Goal: Task Accomplishment & Management: Use online tool/utility

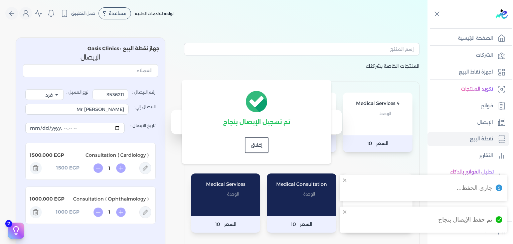
select select "EGP"
select select "EGS"
select select "B"
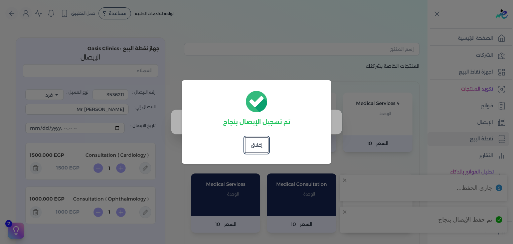
scroll to position [200, 0]
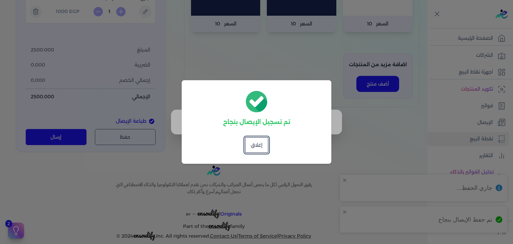
click at [408, 115] on dialog "تم تسجيل الإيصال بنجاح إغلاق" at bounding box center [256, 122] width 513 height 244
click at [256, 146] on button "إغلاق" at bounding box center [257, 145] width 24 height 16
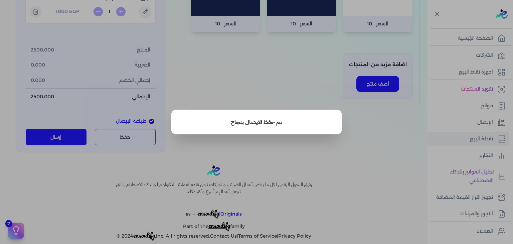
click at [477, 123] on button "close" at bounding box center [256, 122] width 513 height 244
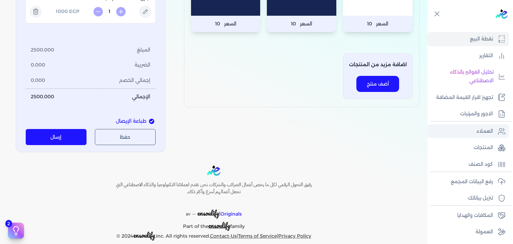
scroll to position [116, 0]
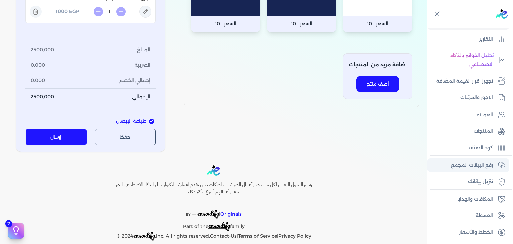
click at [470, 159] on link "رفع البيانات المجمع" at bounding box center [469, 165] width 82 height 14
click at [464, 167] on p "رفع البيانات المجمع" at bounding box center [472, 165] width 42 height 9
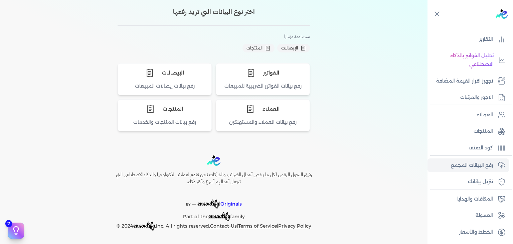
scroll to position [32, 0]
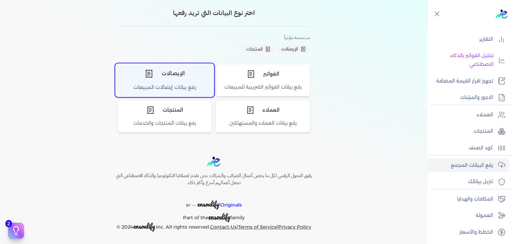
click at [191, 65] on div "الإيصالات" at bounding box center [165, 73] width 98 height 20
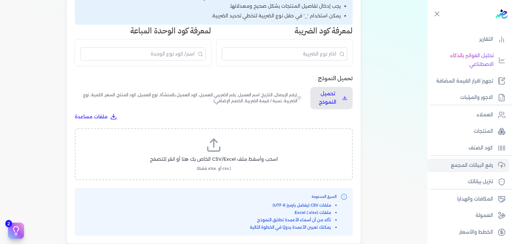
scroll to position [165, 0]
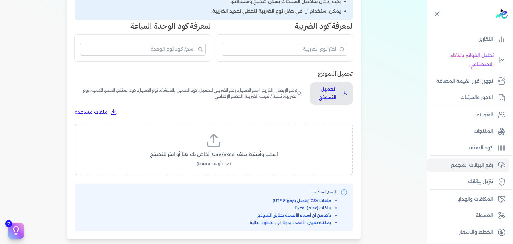
click at [238, 150] on label "اسحب وأسقط ملف CSV/Excel الخاص بك هنا أو انقر للتصفح (.csv أو .xlsx فقط)" at bounding box center [214, 149] width 261 height 34
click at [0, 0] on input "اسحب وأسقط ملف CSV/Excel الخاص بك هنا أو انقر للتصفح (.csv أو .xlsx فقط)" at bounding box center [0, 0] width 0 height 0
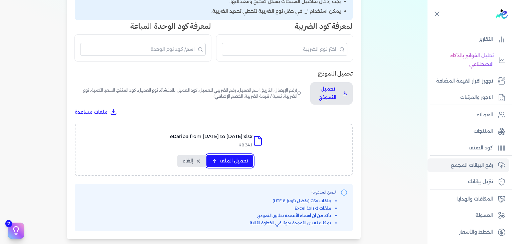
click at [228, 159] on span "تحميل الملف" at bounding box center [234, 160] width 28 height 7
select select "رقم الإيصال"
select select "أسم العميل"
select select "وصف البند"
select select "سيريال المنتج"
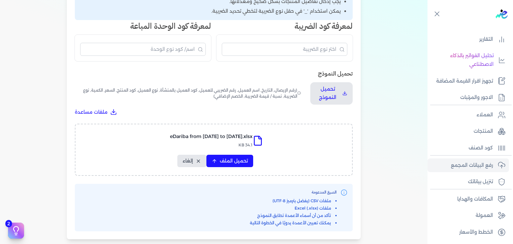
select select "السعر"
select select "الكمية"
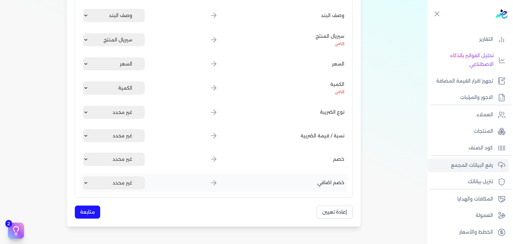
scroll to position [299, 0]
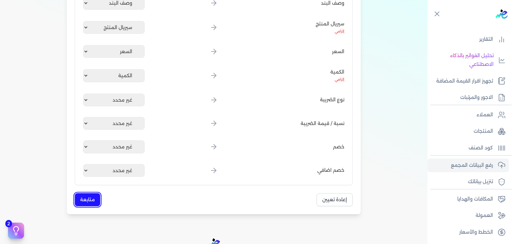
click at [87, 195] on button "متابعة" at bounding box center [87, 199] width 25 height 13
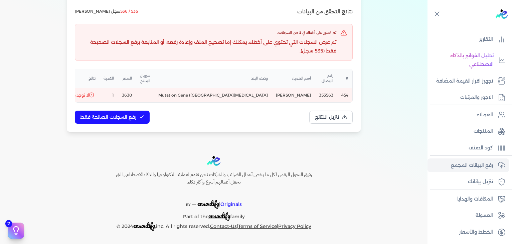
scroll to position [78, 0]
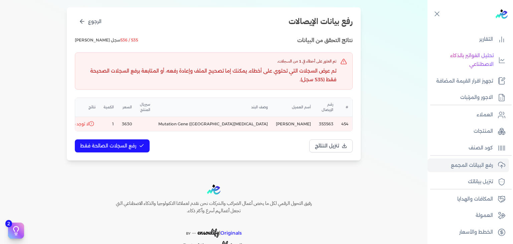
select select "EGP"
select select "EGS"
select select "B"
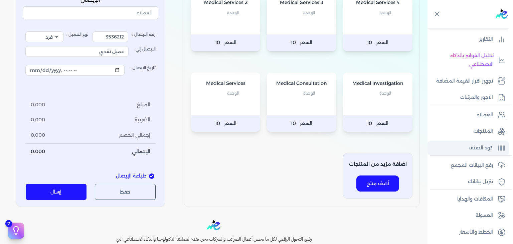
scroll to position [117, 0]
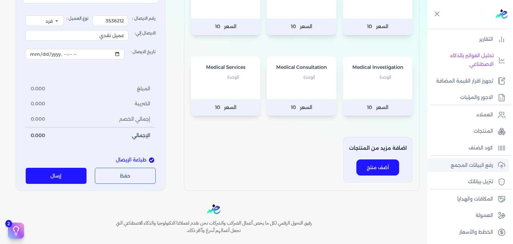
click at [469, 166] on p "رفع البيانات المجمع" at bounding box center [472, 165] width 42 height 9
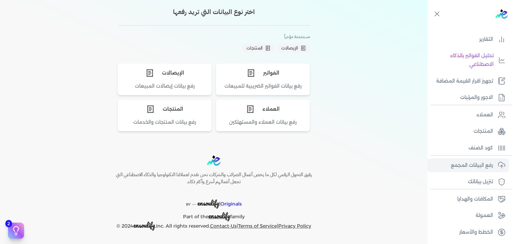
scroll to position [32, 0]
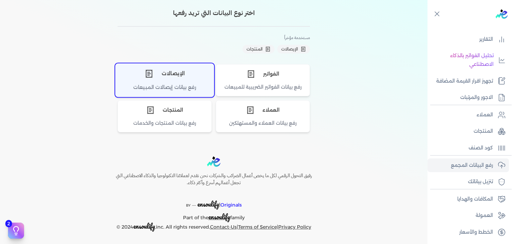
click at [183, 85] on div "رفع بيانات إيصالات المبيعات" at bounding box center [165, 90] width 98 height 13
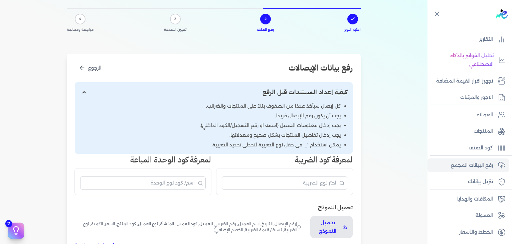
scroll to position [165, 0]
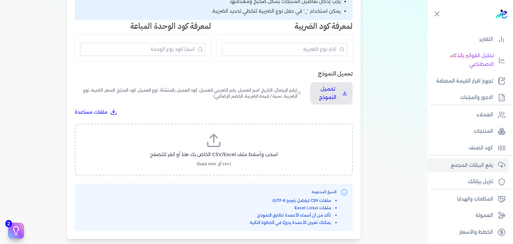
click at [220, 158] on label "اسحب وأسقط ملف CSV/Excel الخاص بك هنا أو انقر للتصفح (.csv أو .xlsx فقط)" at bounding box center [214, 149] width 261 height 34
click at [0, 0] on input "اسحب وأسقط ملف CSV/Excel الخاص بك هنا أو انقر للتصفح (.csv أو .xlsx فقط)" at bounding box center [0, 0] width 0 height 0
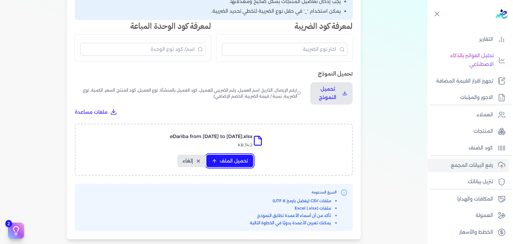
click at [246, 165] on button "تحميل الملف" at bounding box center [229, 161] width 47 height 12
select select "رقم الإيصال"
select select "أسم العميل"
select select "وصف البند"
select select "سيريال المنتج"
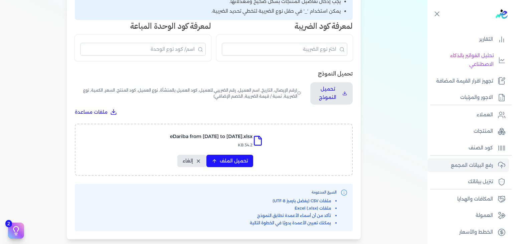
select select "السعر"
select select "الكمية"
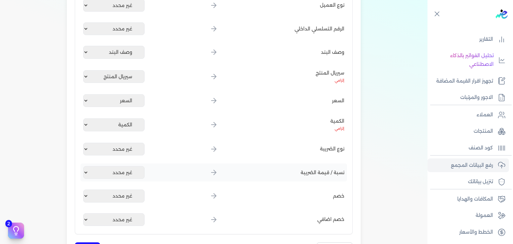
scroll to position [266, 0]
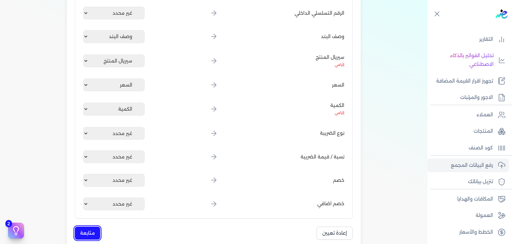
click at [87, 228] on button "متابعة" at bounding box center [87, 232] width 25 height 13
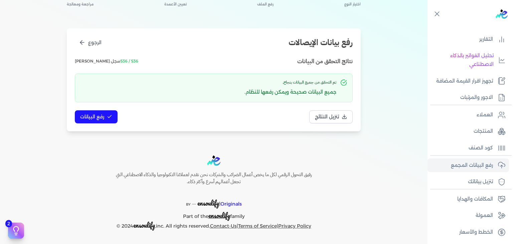
scroll to position [56, 0]
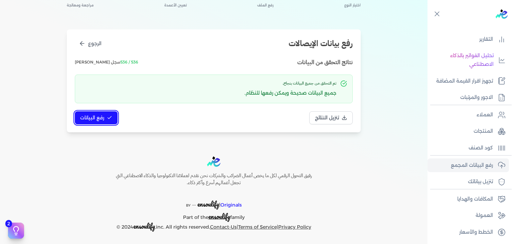
click at [110, 115] on icon at bounding box center [109, 117] width 5 height 5
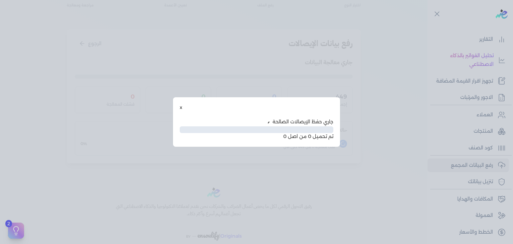
scroll to position [20, 0]
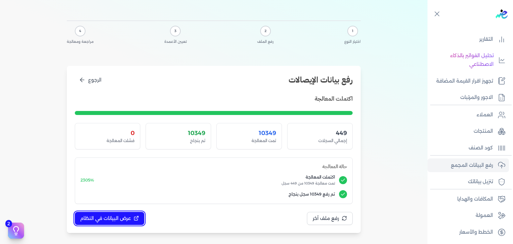
click at [124, 217] on span "عرض البيانات في النظام" at bounding box center [105, 218] width 51 height 7
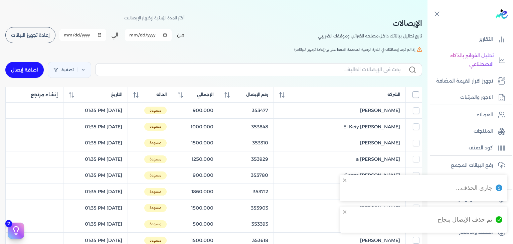
click at [416, 94] on input "All items unselected" at bounding box center [416, 94] width 7 height 7
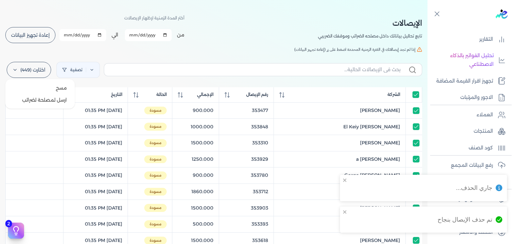
click at [24, 68] on label "اختارت (449)" at bounding box center [29, 70] width 44 height 16
click at [54, 101] on button "ارسل لمصلحة لضرائب" at bounding box center [40, 100] width 64 height 12
checkbox input "true"
